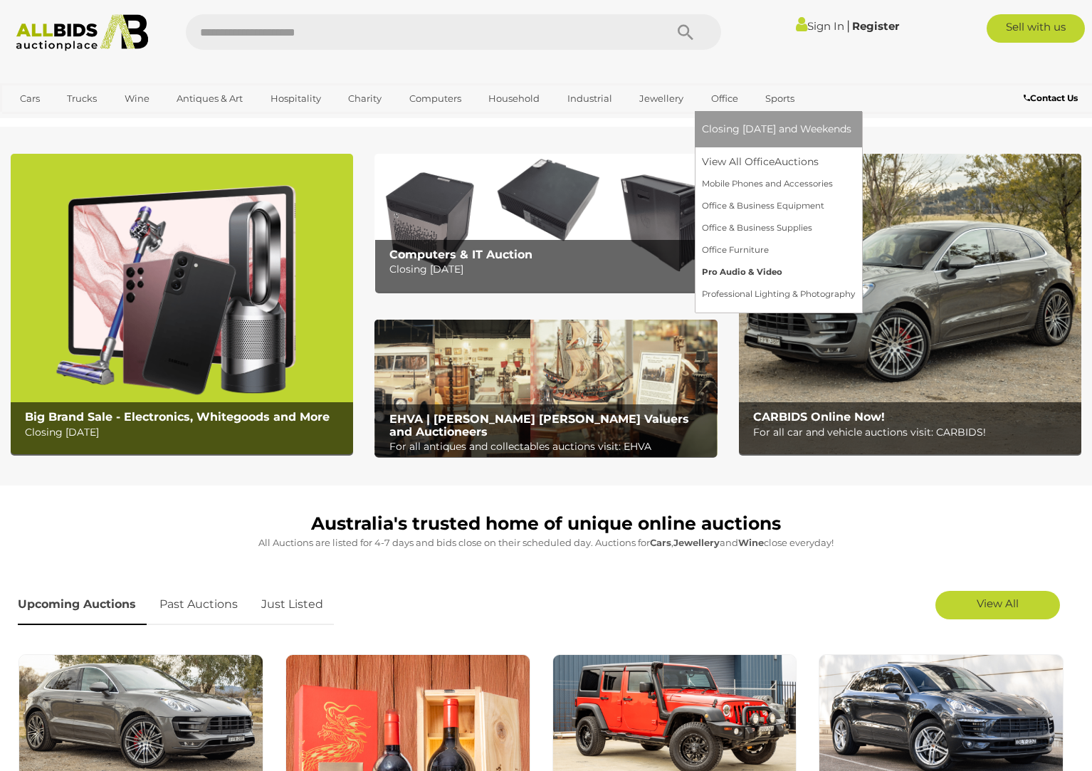
click at [752, 267] on link "Pro Audio & Video" at bounding box center [778, 272] width 153 height 22
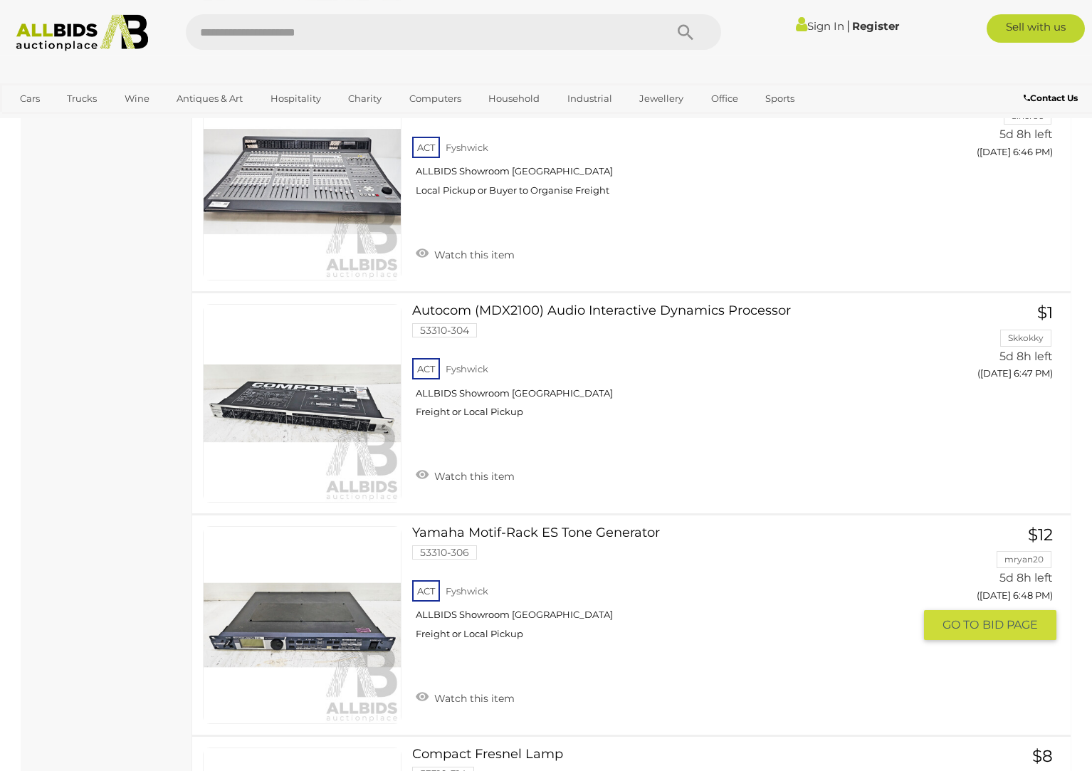
scroll to position [1965, 0]
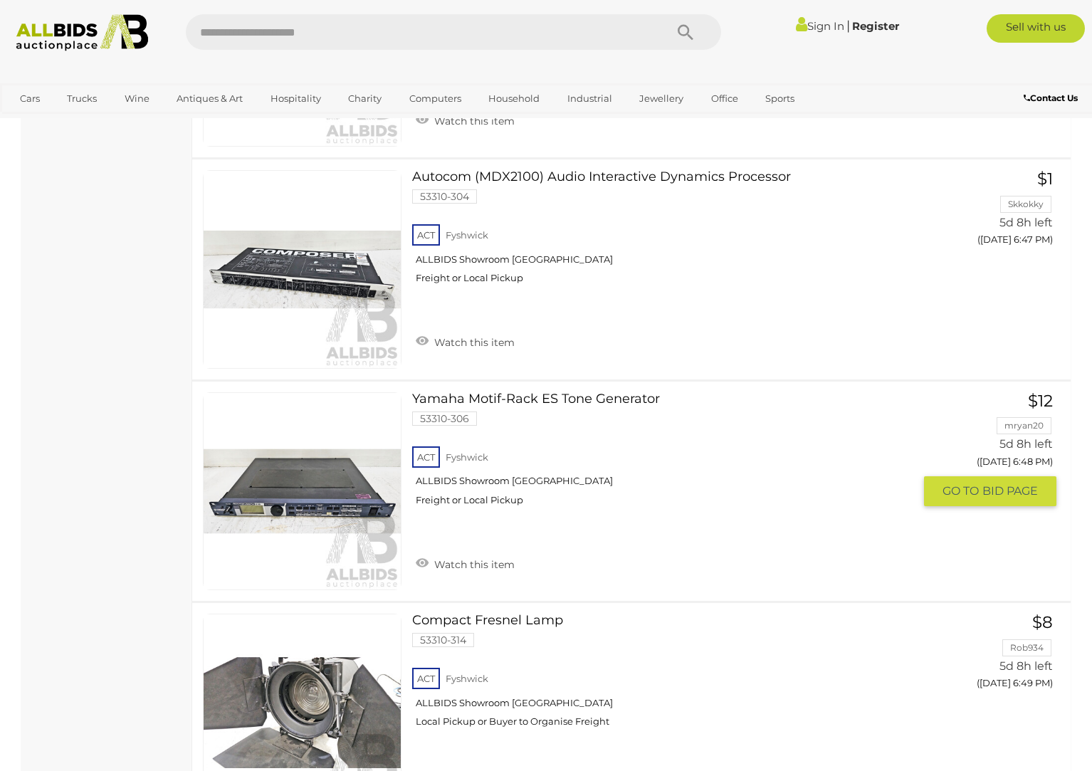
click at [523, 401] on link "Yamaha Motif-Rack ES Tone Generator 53310-306 ACT Fyshwick ALLBIDS Showroom Fys…" at bounding box center [668, 454] width 491 height 125
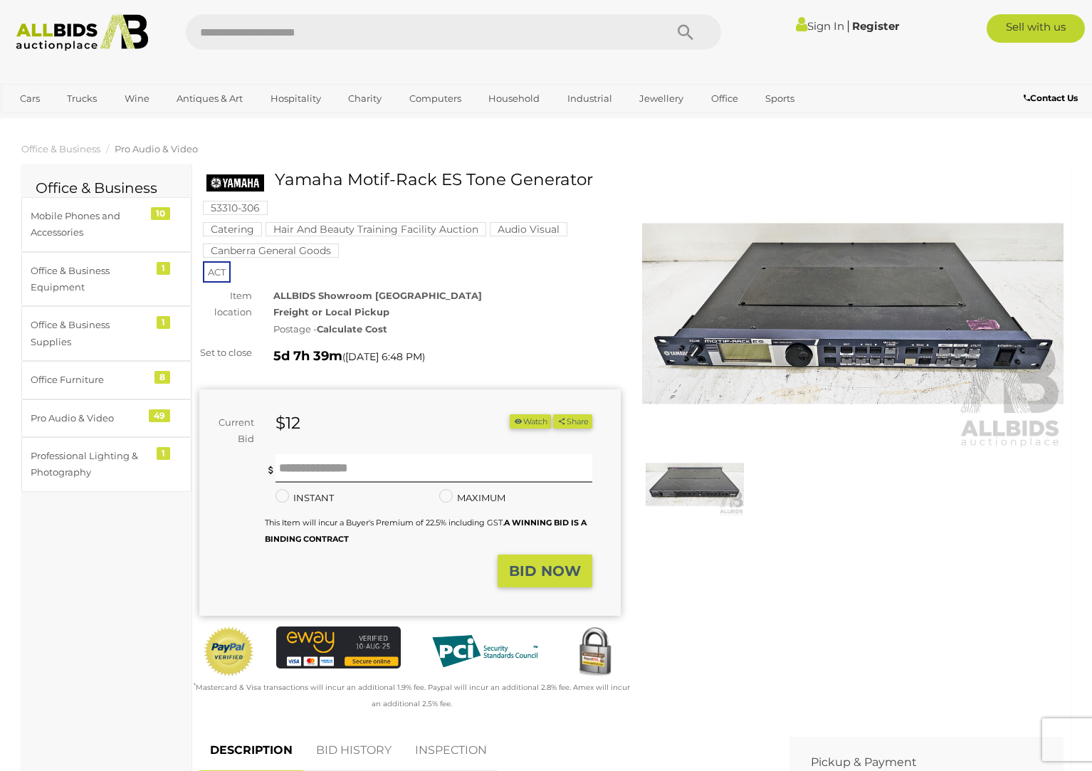
drag, startPoint x: 276, startPoint y: 174, endPoint x: 590, endPoint y: 180, distance: 314.1
click at [590, 180] on h1 "Yamaha Motif-Rack ES Tone Generator" at bounding box center [412, 180] width 411 height 18
click at [775, 352] on img at bounding box center [853, 314] width 422 height 272
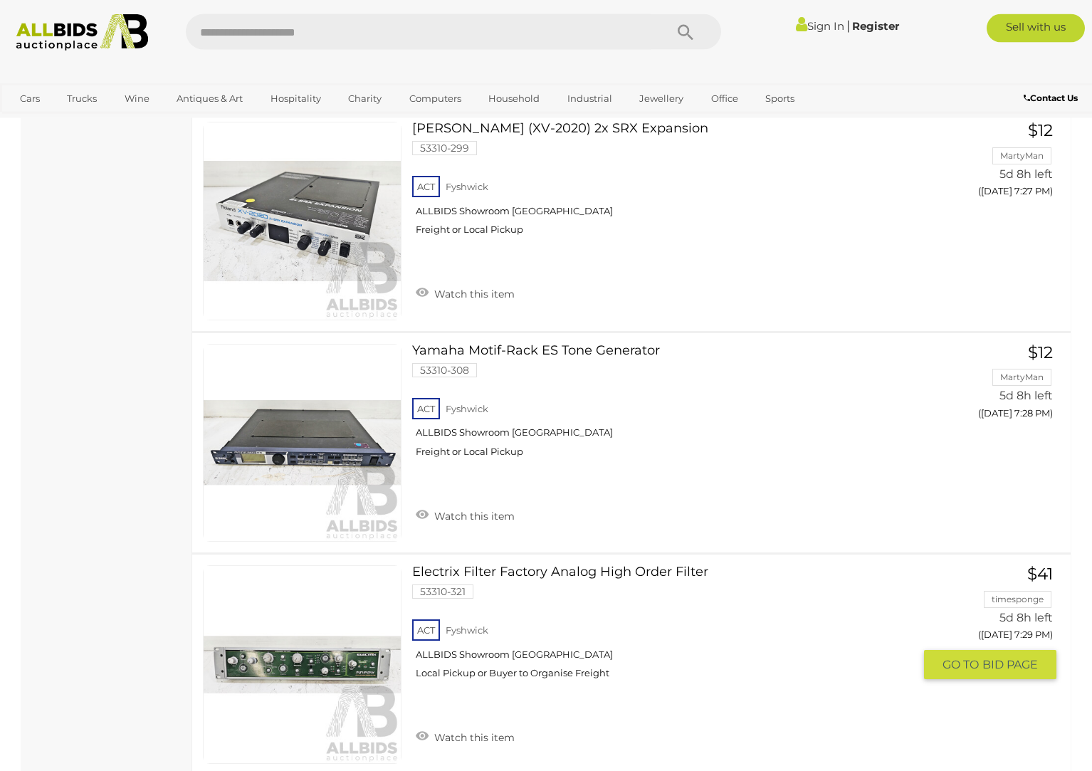
scroll to position [7678, 0]
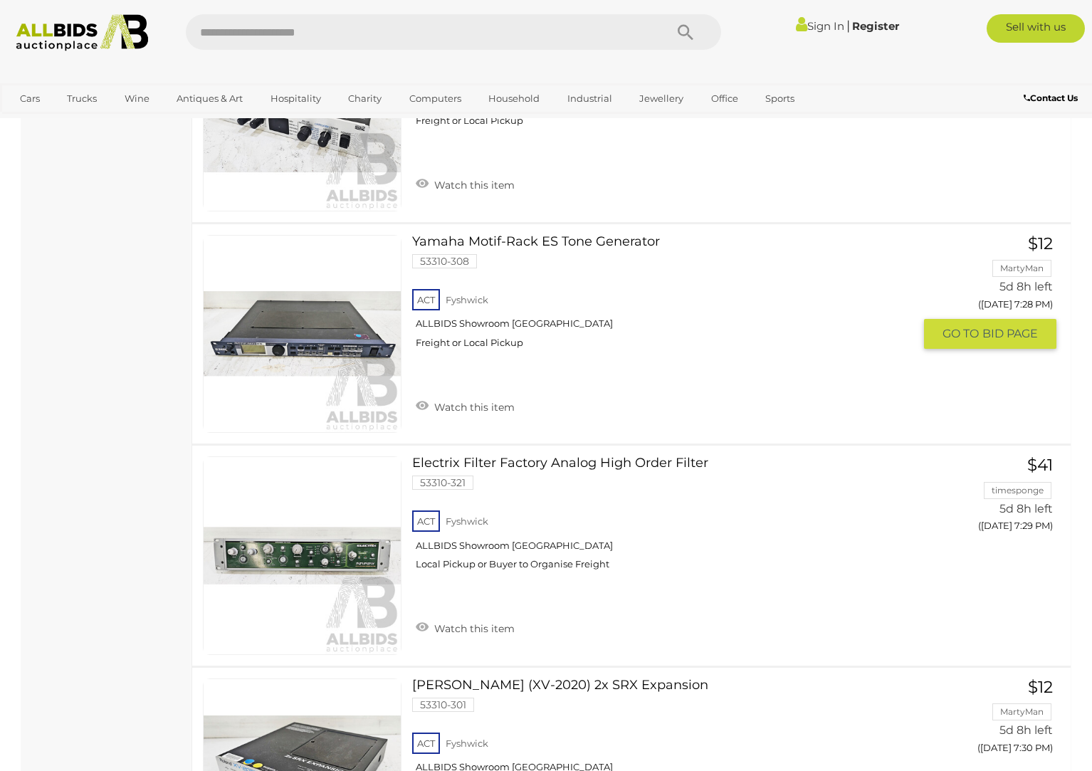
click at [541, 245] on link "Yamaha Motif-Rack ES Tone Generator 53310-308 ACT Fyshwick ALLBIDS Showroom Fys…" at bounding box center [668, 297] width 491 height 125
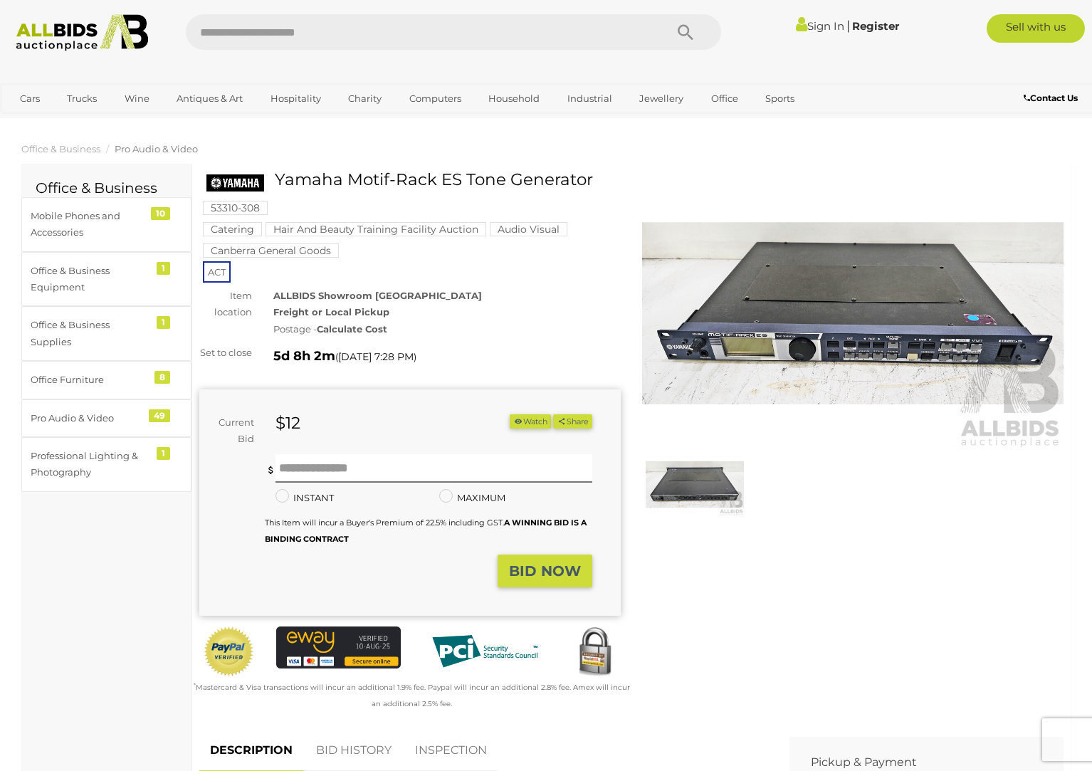
click at [810, 28] on link "Sign In" at bounding box center [820, 26] width 48 height 14
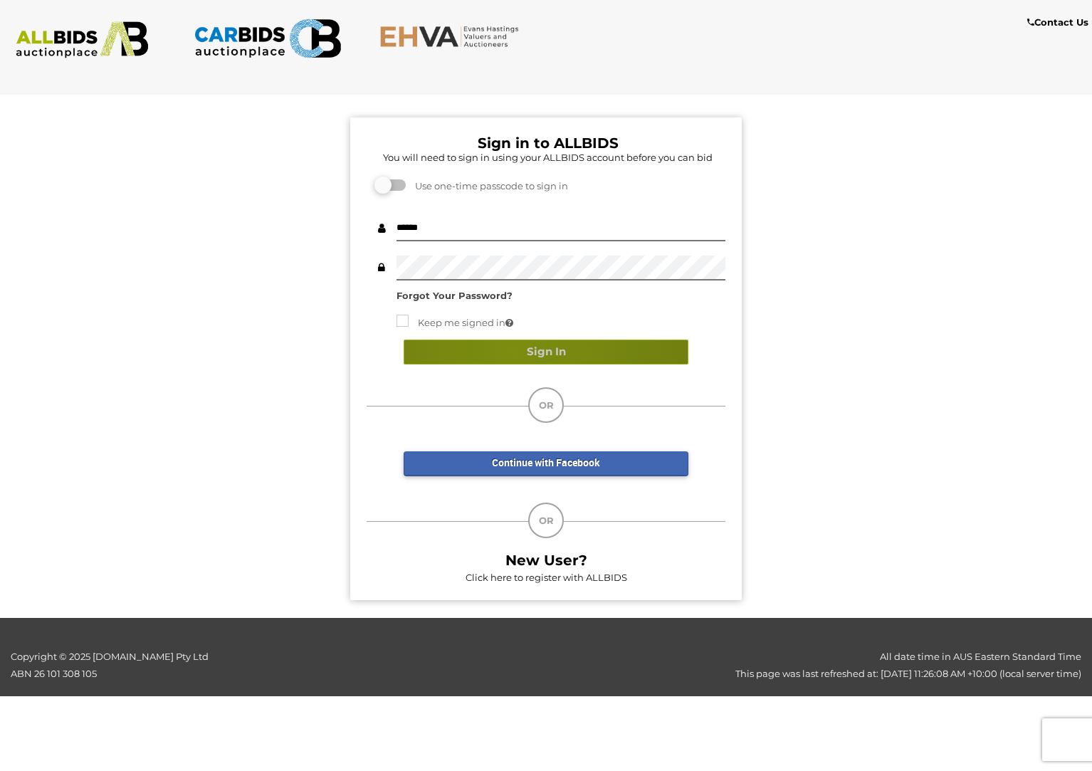
click at [513, 350] on button "Sign In" at bounding box center [546, 352] width 285 height 25
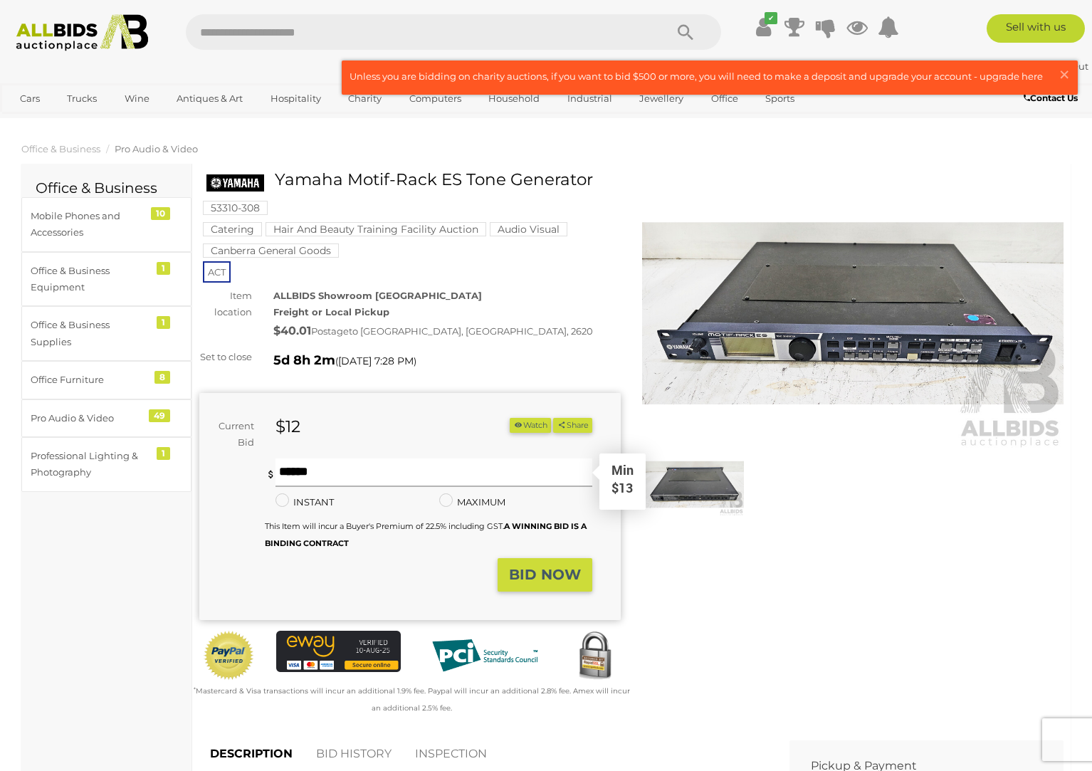
click at [299, 487] on input "text" at bounding box center [434, 473] width 317 height 28
click at [315, 481] on input "text" at bounding box center [434, 473] width 317 height 28
type input "**"
click at [555, 583] on strong "BID NOW" at bounding box center [545, 574] width 72 height 17
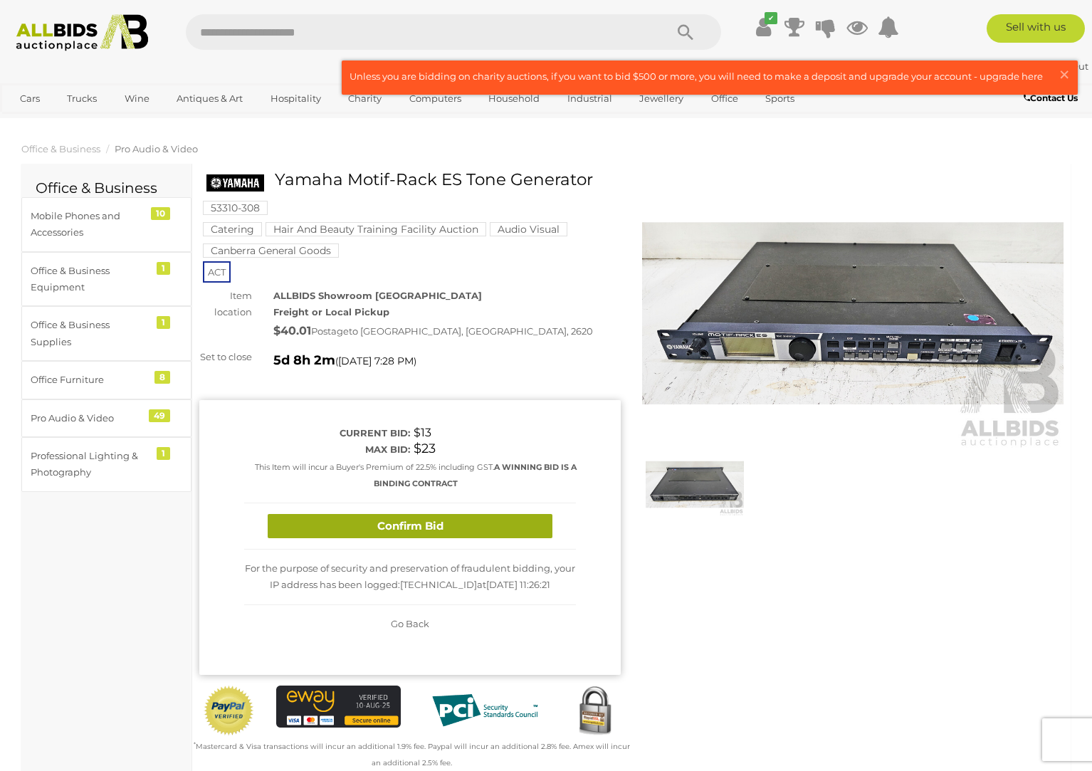
click at [404, 535] on button "Confirm Bid" at bounding box center [410, 526] width 285 height 25
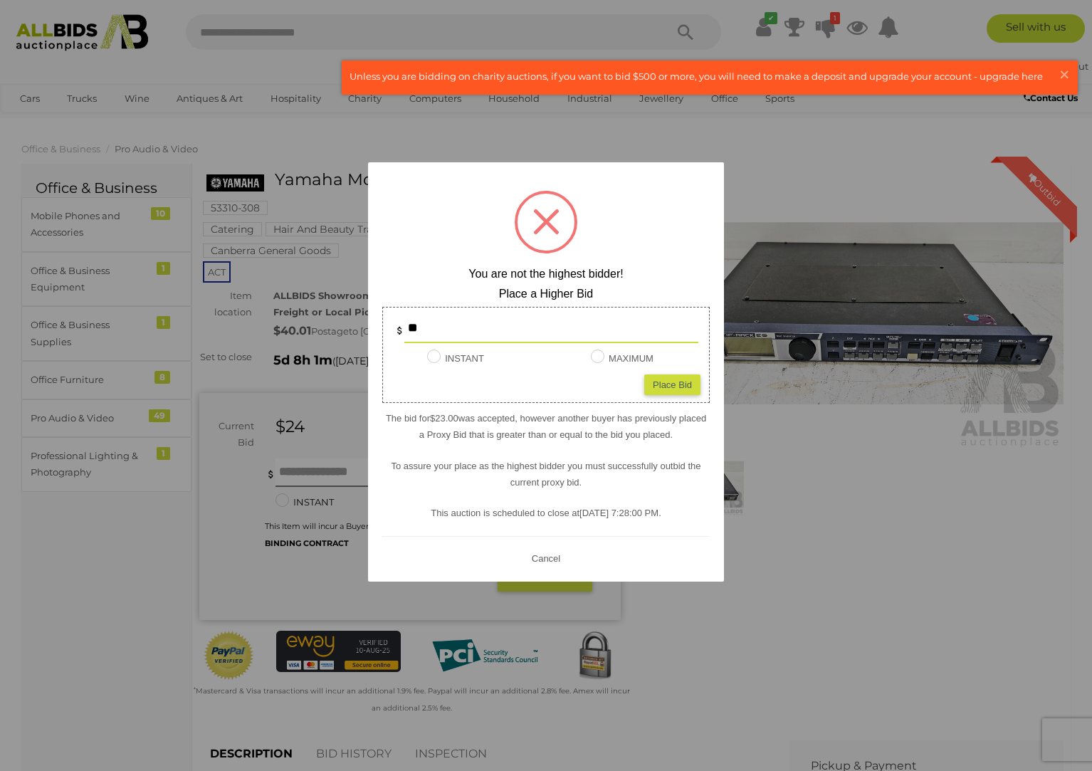
click at [543, 556] on button "Cancel" at bounding box center [546, 558] width 37 height 18
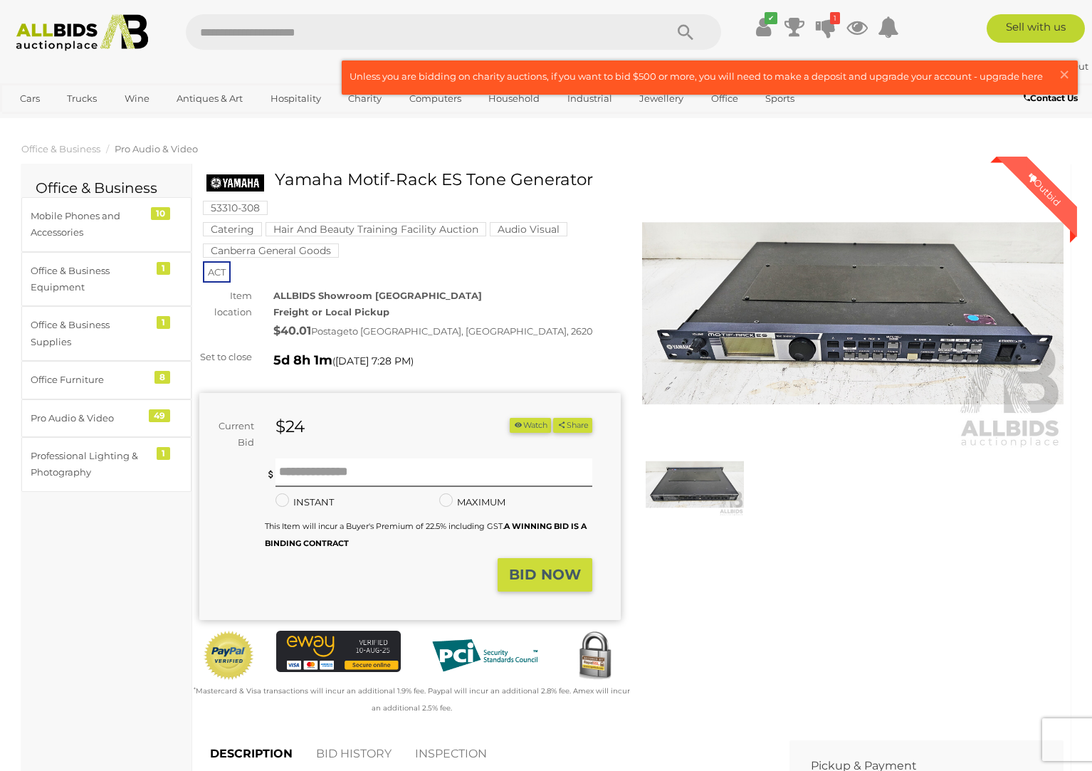
click at [283, 36] on input "text" at bounding box center [418, 32] width 465 height 36
type input "**********"
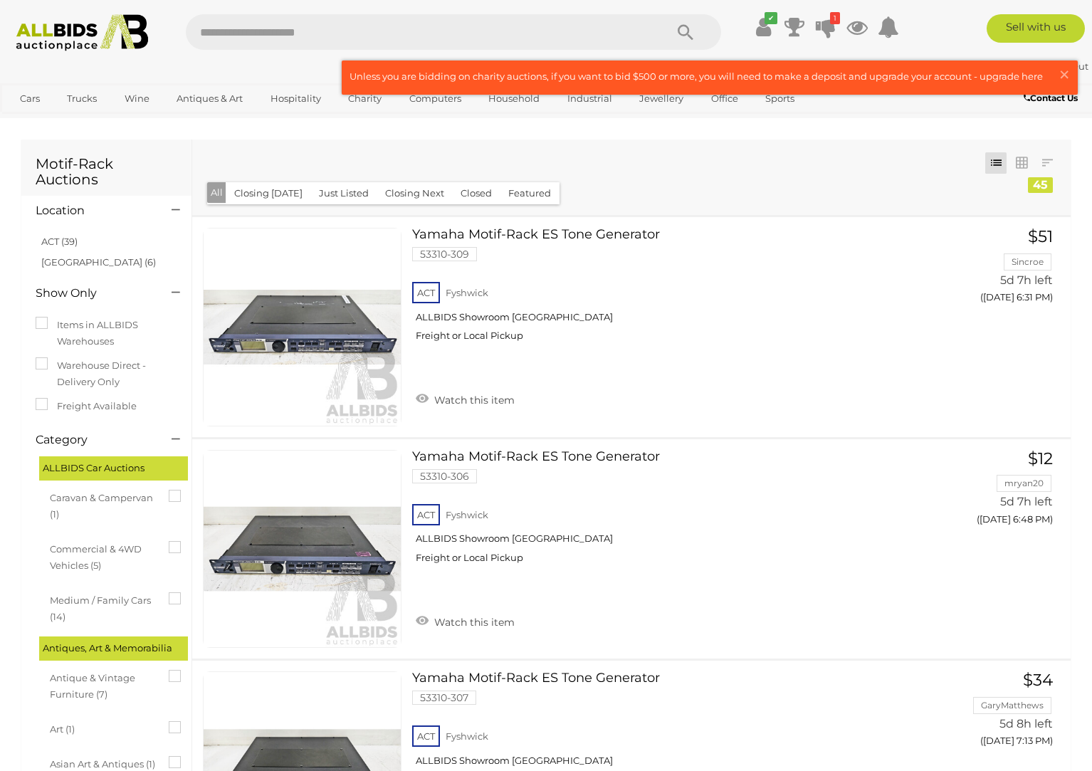
click at [292, 36] on input "text" at bounding box center [418, 32] width 465 height 36
type input "******"
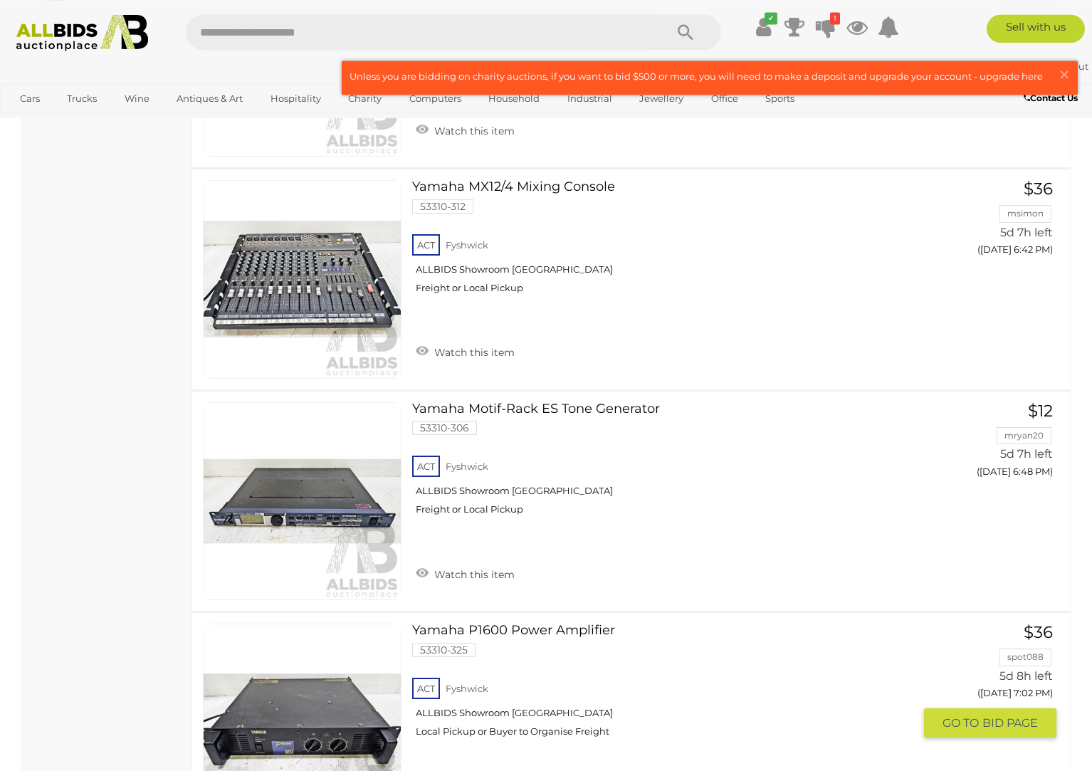
scroll to position [717, 0]
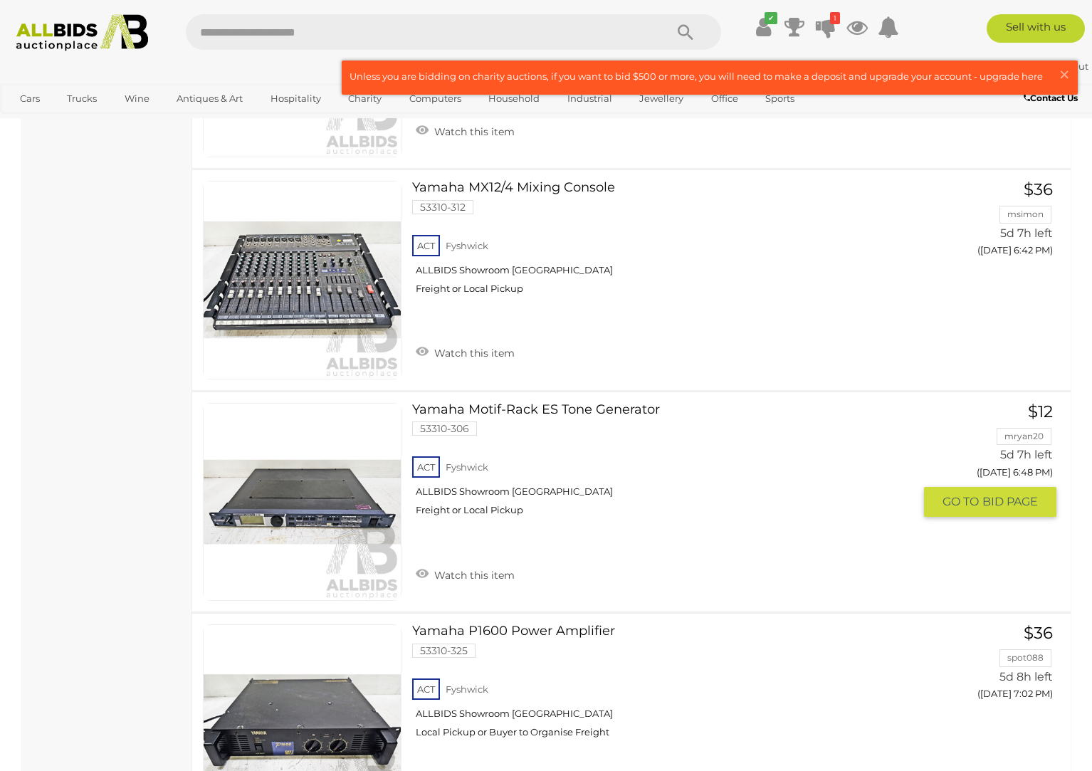
click at [493, 407] on link "Yamaha Motif-Rack ES Tone Generator 53310-306 ACT Fyshwick ALLBIDS Showroom Fys…" at bounding box center [668, 465] width 491 height 125
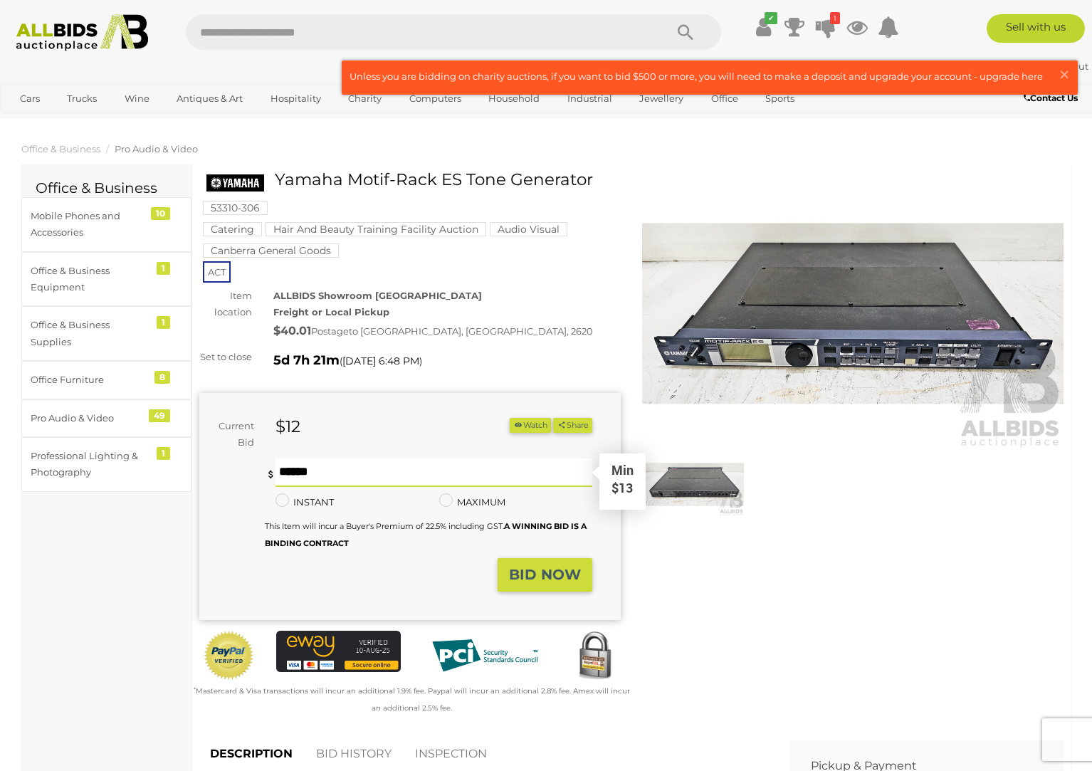
click at [322, 478] on input "text" at bounding box center [434, 473] width 317 height 28
type input "**"
click at [539, 583] on strong "BID NOW" at bounding box center [545, 574] width 72 height 17
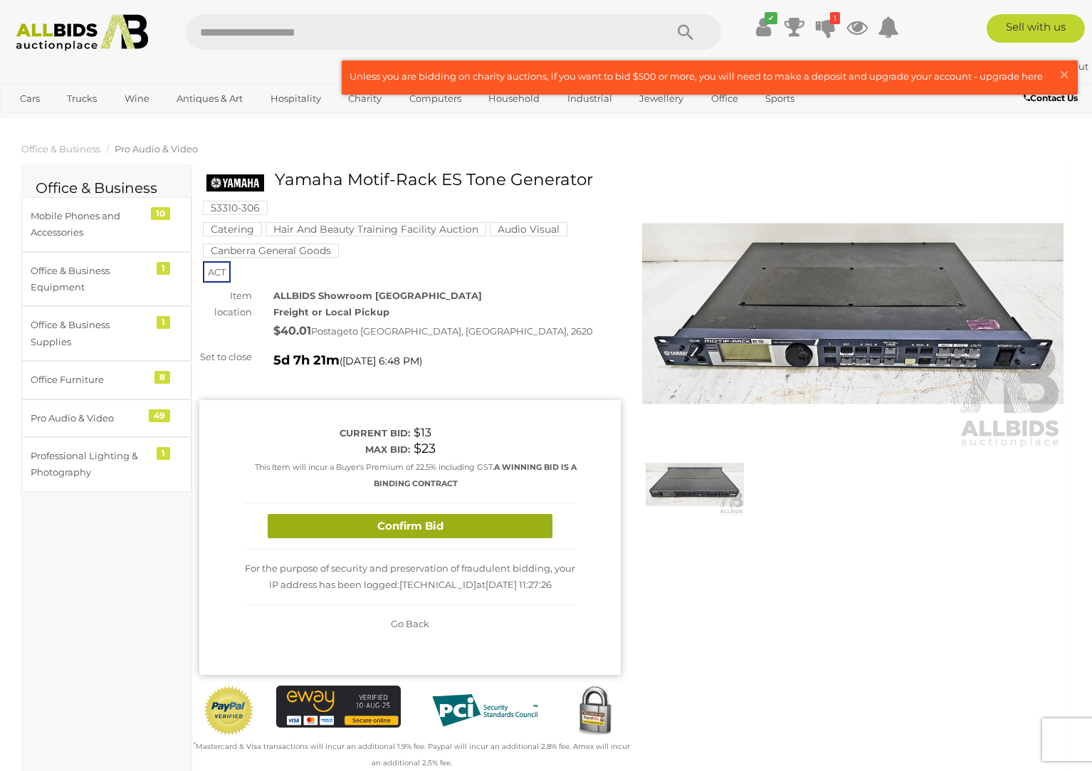
click at [390, 536] on button "Confirm Bid" at bounding box center [410, 526] width 285 height 25
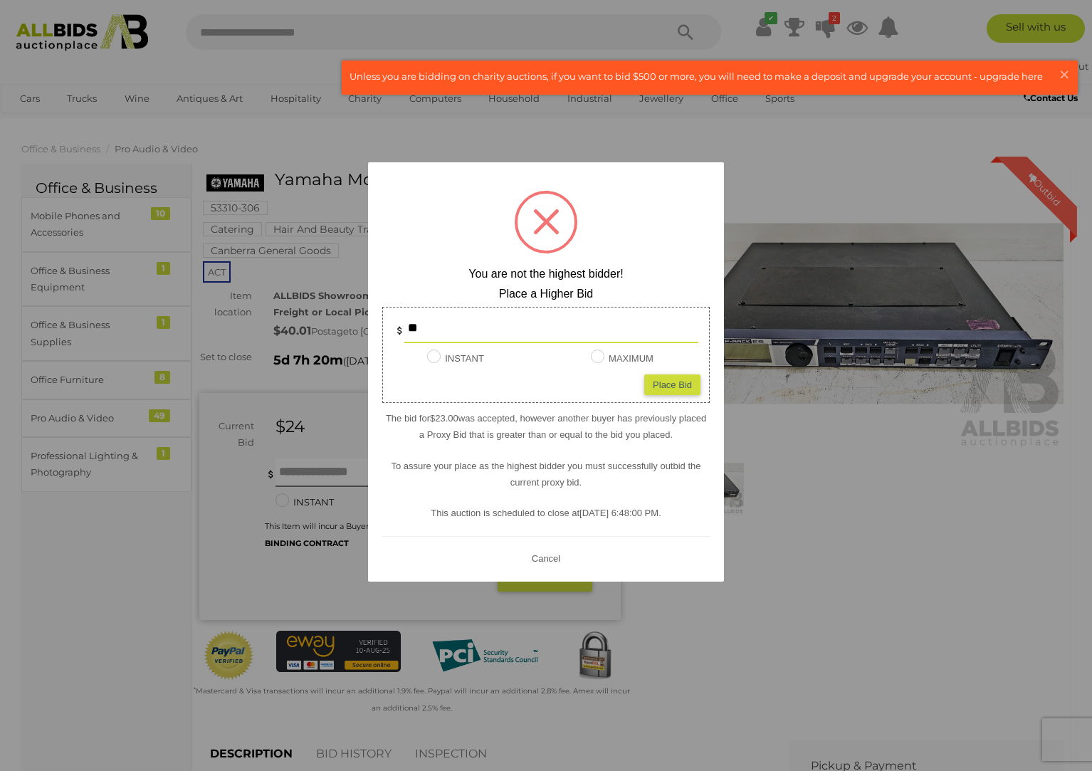
click at [555, 559] on button "Cancel" at bounding box center [546, 558] width 37 height 18
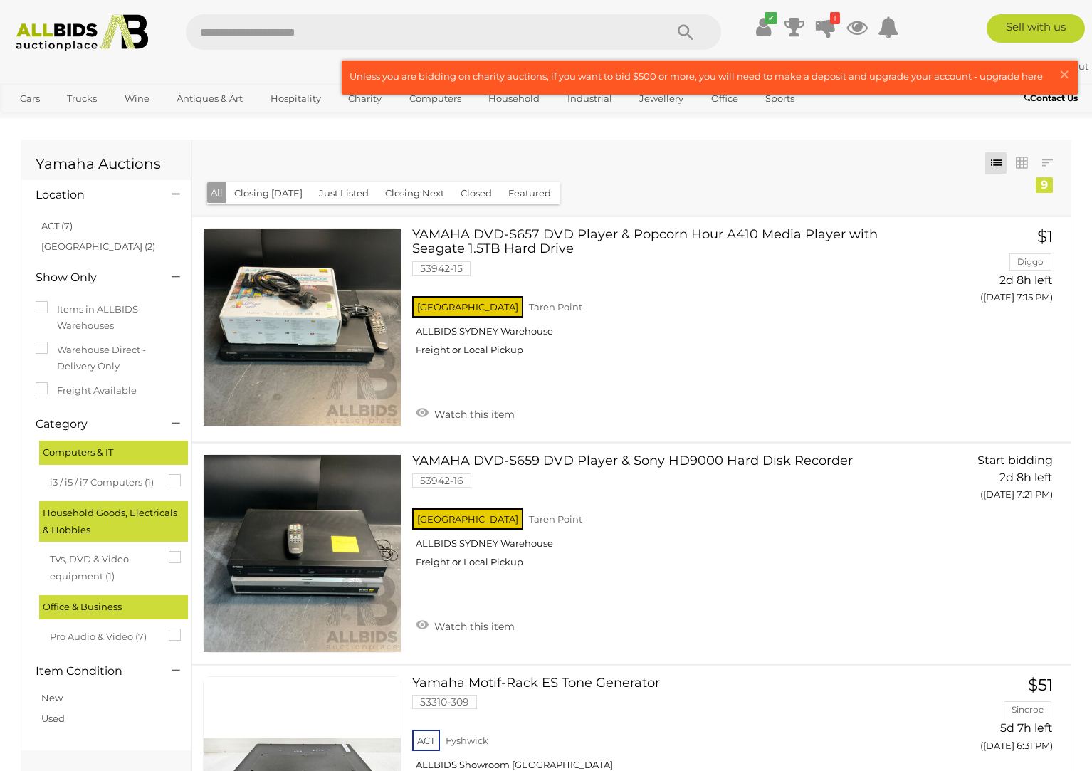
scroll to position [1700, 0]
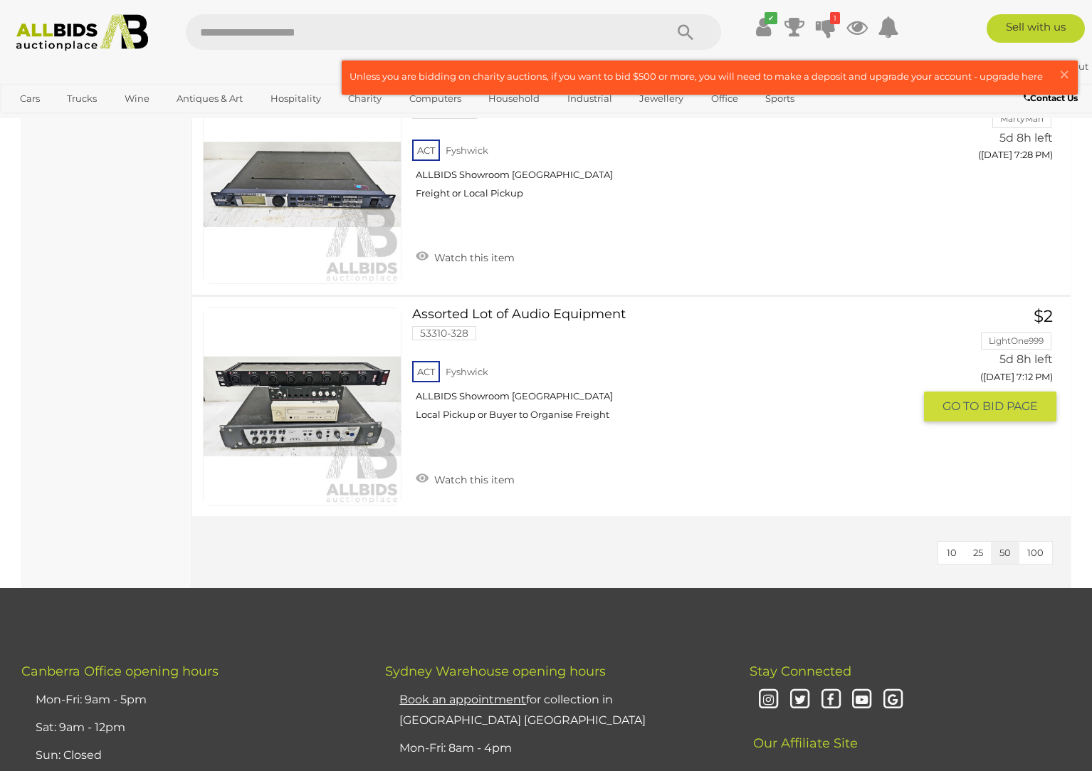
click at [444, 316] on link "Assorted Lot of Audio Equipment 53310-328 ACT Fyshwick ALLBIDS Showroom [GEOGRA…" at bounding box center [668, 370] width 491 height 125
